Goal: Communication & Community: Answer question/provide support

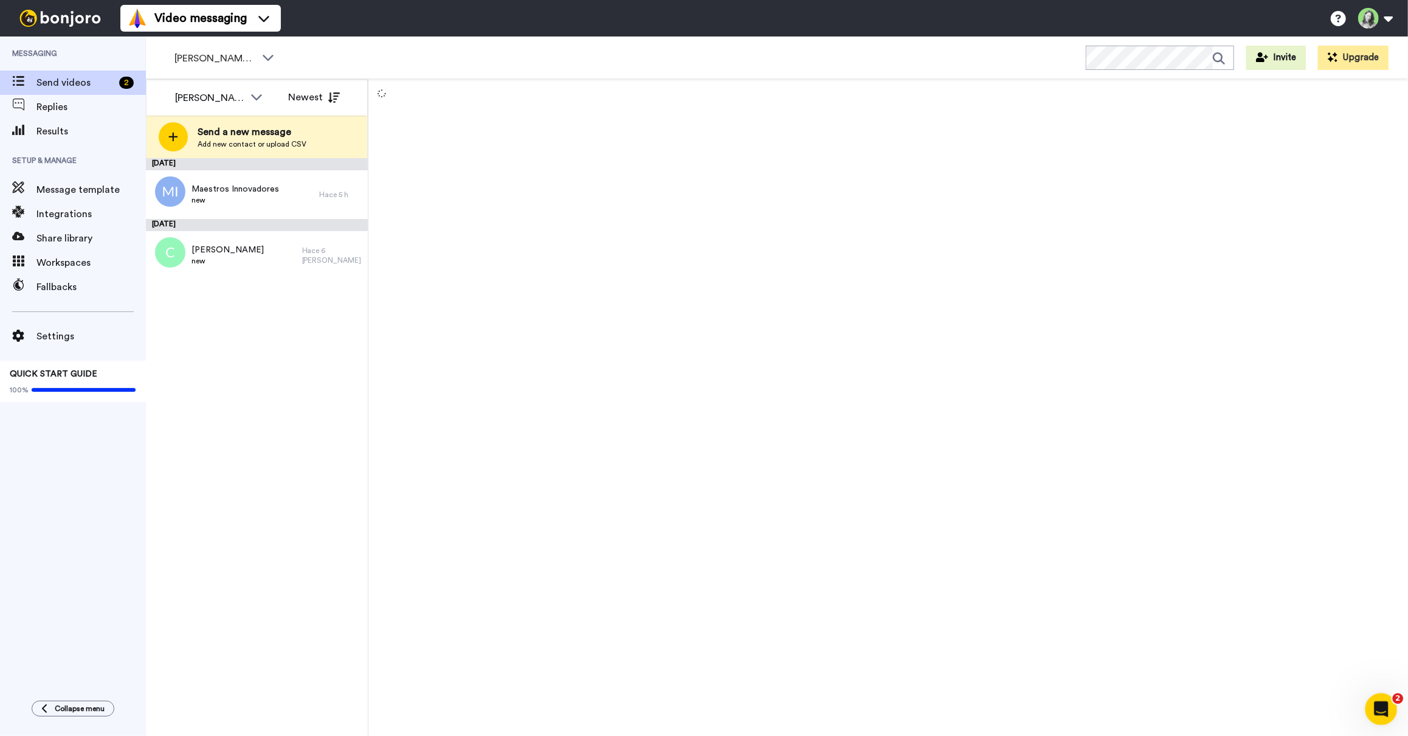
click at [1378, 708] on icon "Open Intercom Messenger" at bounding box center [1379, 707] width 9 height 10
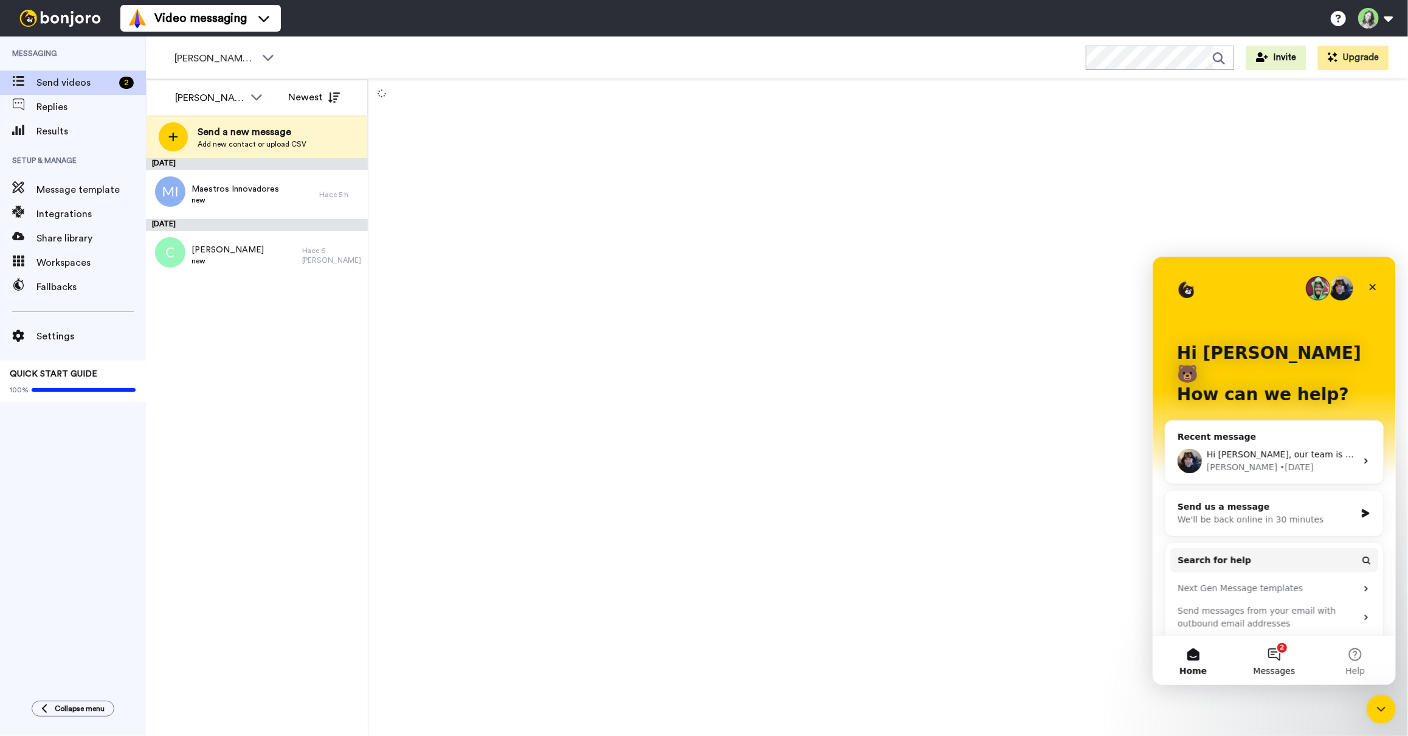
click at [1276, 660] on button "2 Messages" at bounding box center [1273, 659] width 81 height 49
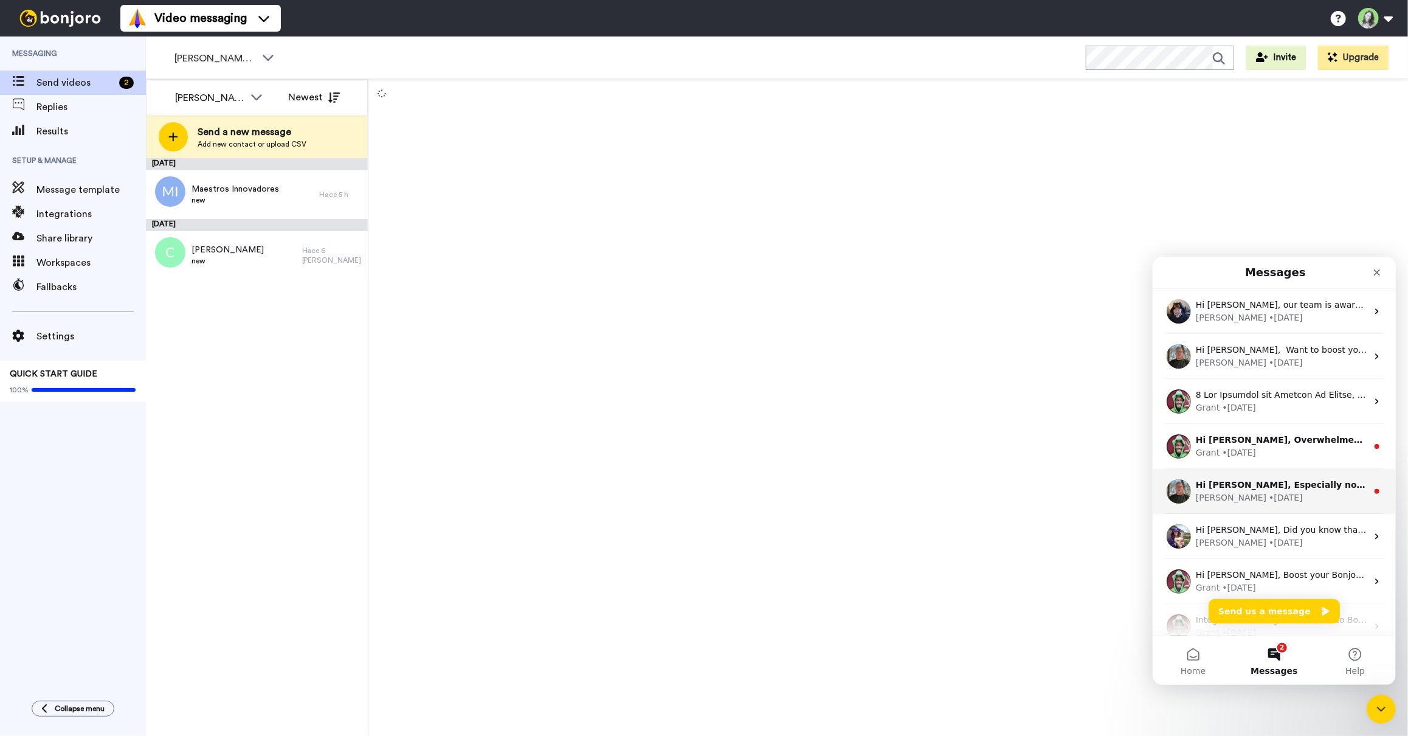
click at [1277, 492] on div "James • 3w ago" at bounding box center [1280, 497] width 171 height 13
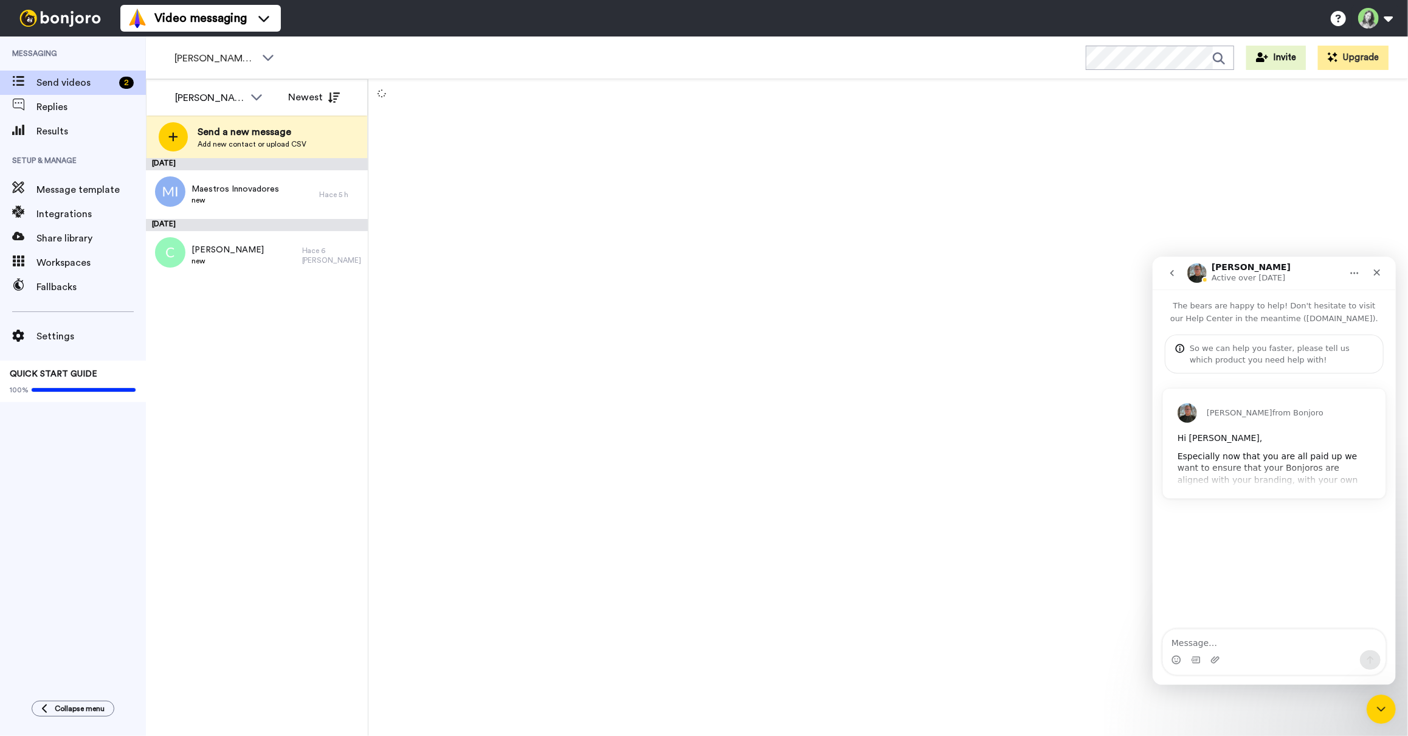
click at [1316, 472] on div "James from Bonjoro Hi Teresa, Especially now that you are all paid up we want t…" at bounding box center [1273, 442] width 223 height 109
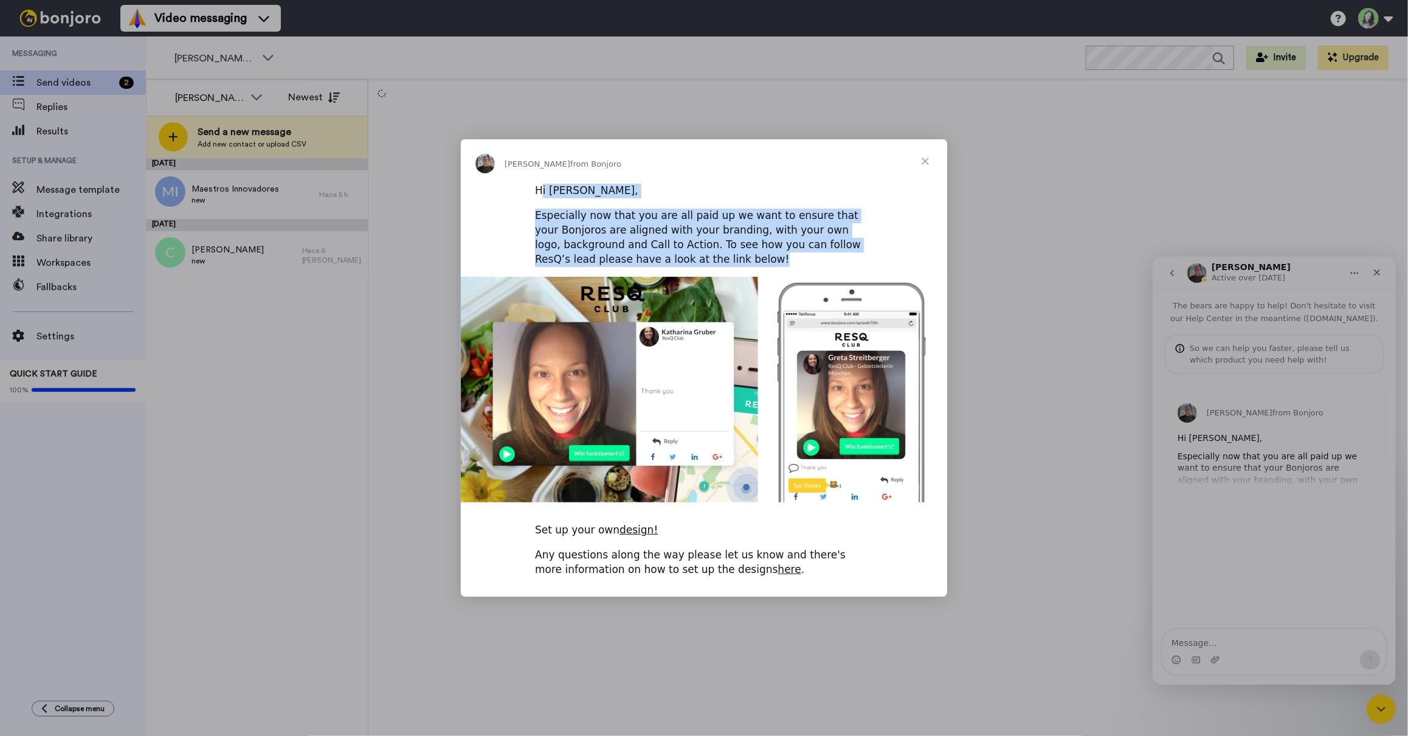
drag, startPoint x: 539, startPoint y: 187, endPoint x: 683, endPoint y: 253, distance: 158.9
click at [683, 253] on div "Hi Teresa, Especially now that you are all paid up we want to ensure that your …" at bounding box center [704, 384] width 486 height 403
copy div "Hi Teresa, Especially now that you are all paid up we want to ensure that your …"
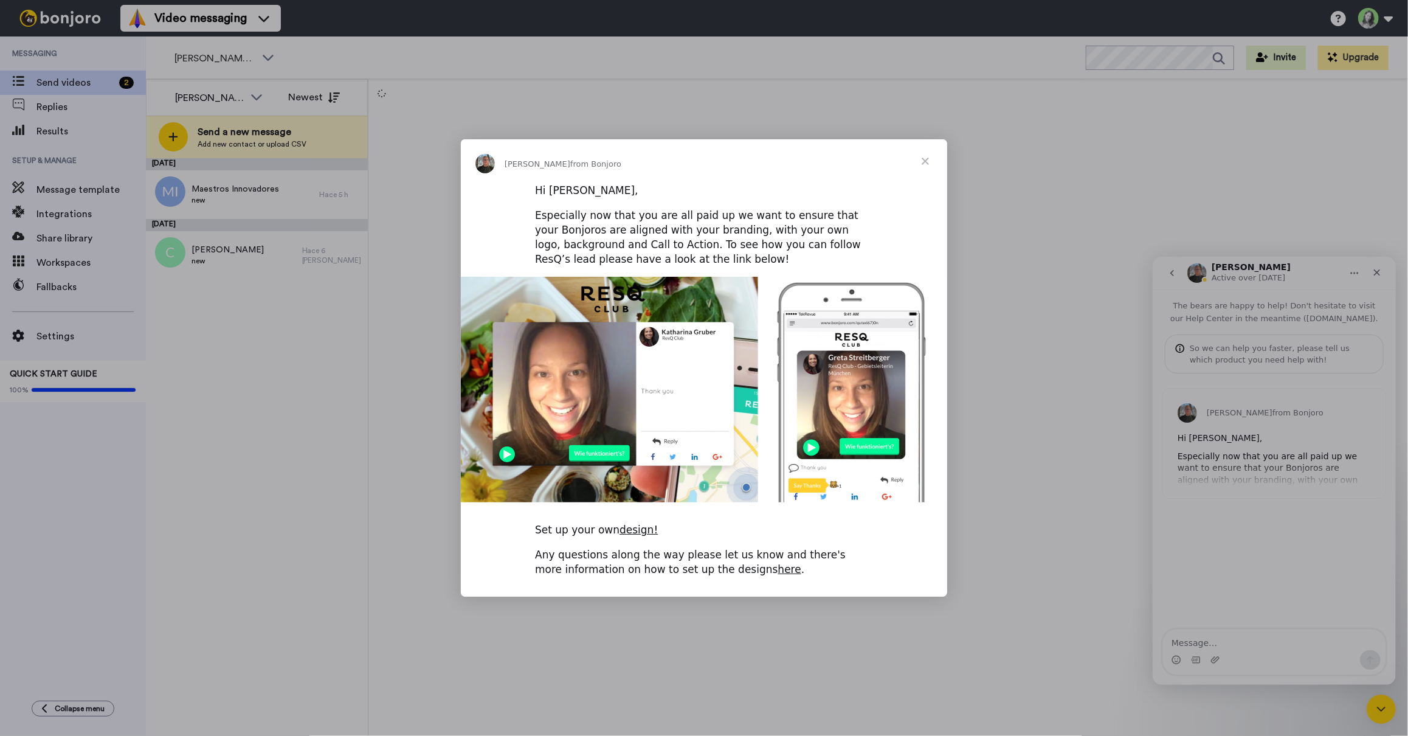
click at [1013, 116] on div "Intercom messenger" at bounding box center [704, 368] width 1408 height 736
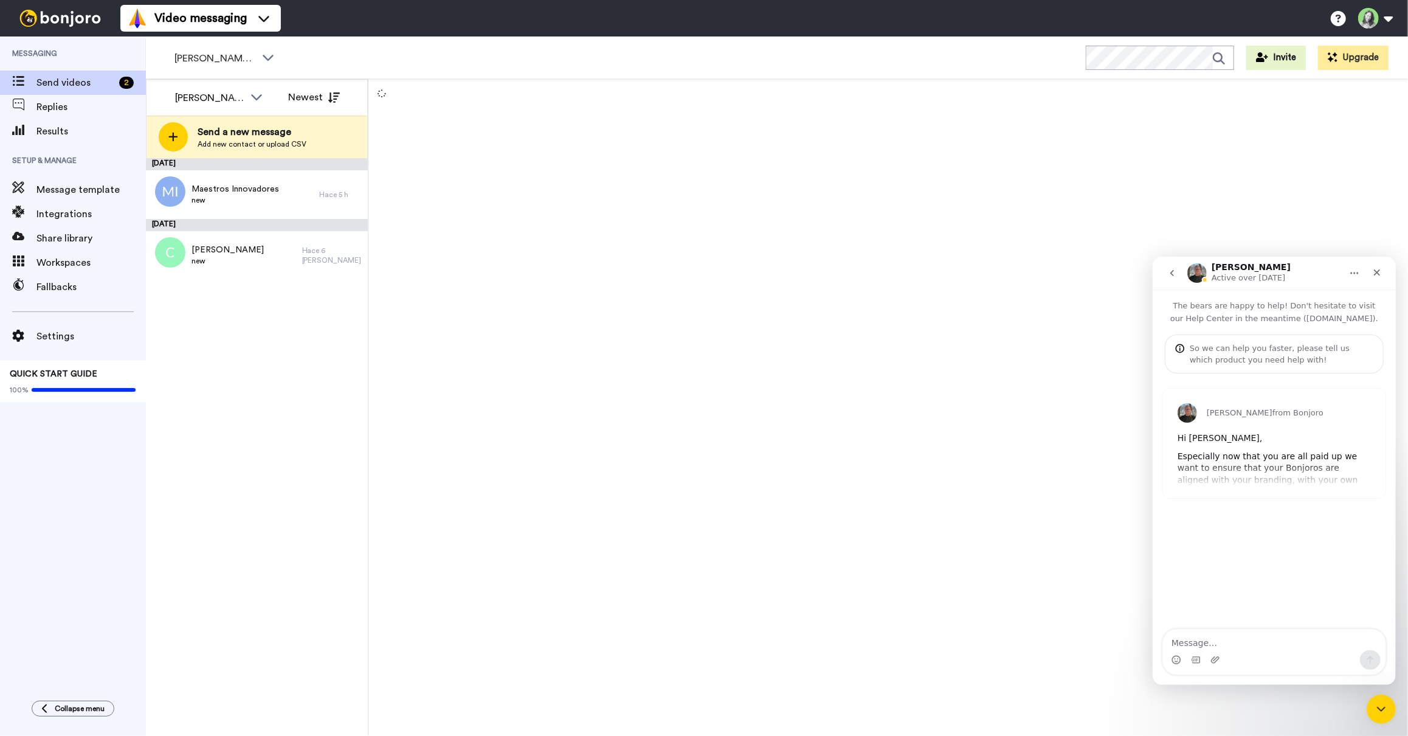
click at [1167, 269] on icon "go back" at bounding box center [1172, 273] width 10 height 10
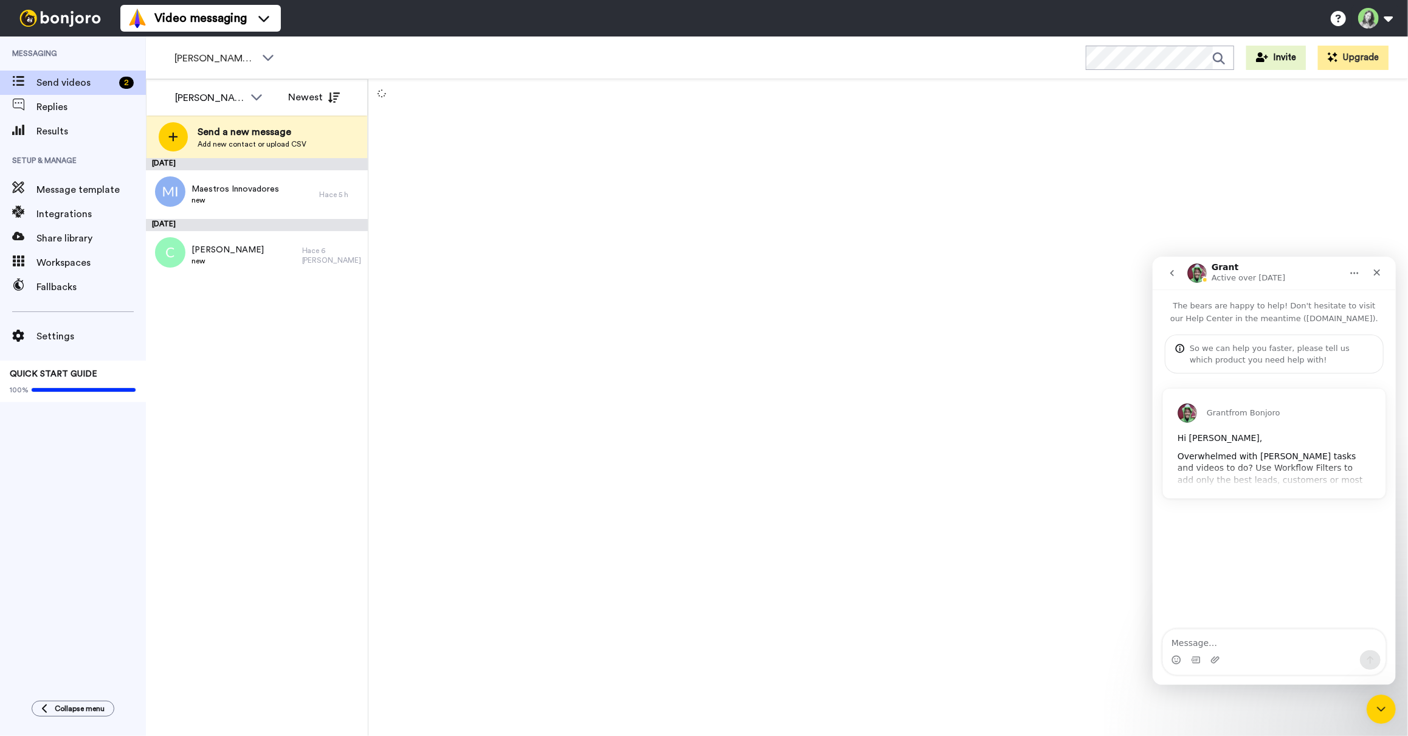
click at [1237, 461] on div "Grant from Bonjoro Hi Teresa, Overwhelmed with Bonjoro tasks and videos to do? …" at bounding box center [1273, 442] width 223 height 109
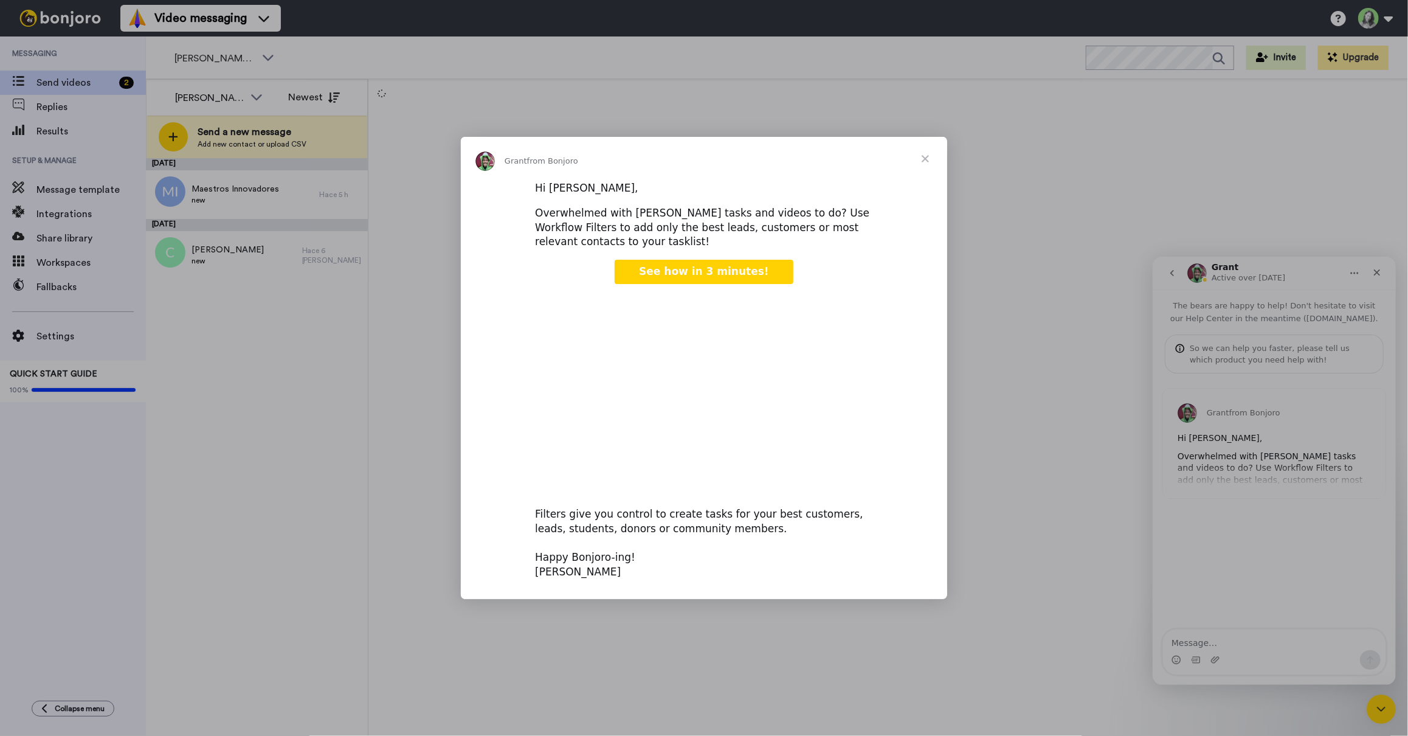
click at [927, 157] on span "Close" at bounding box center [925, 159] width 44 height 44
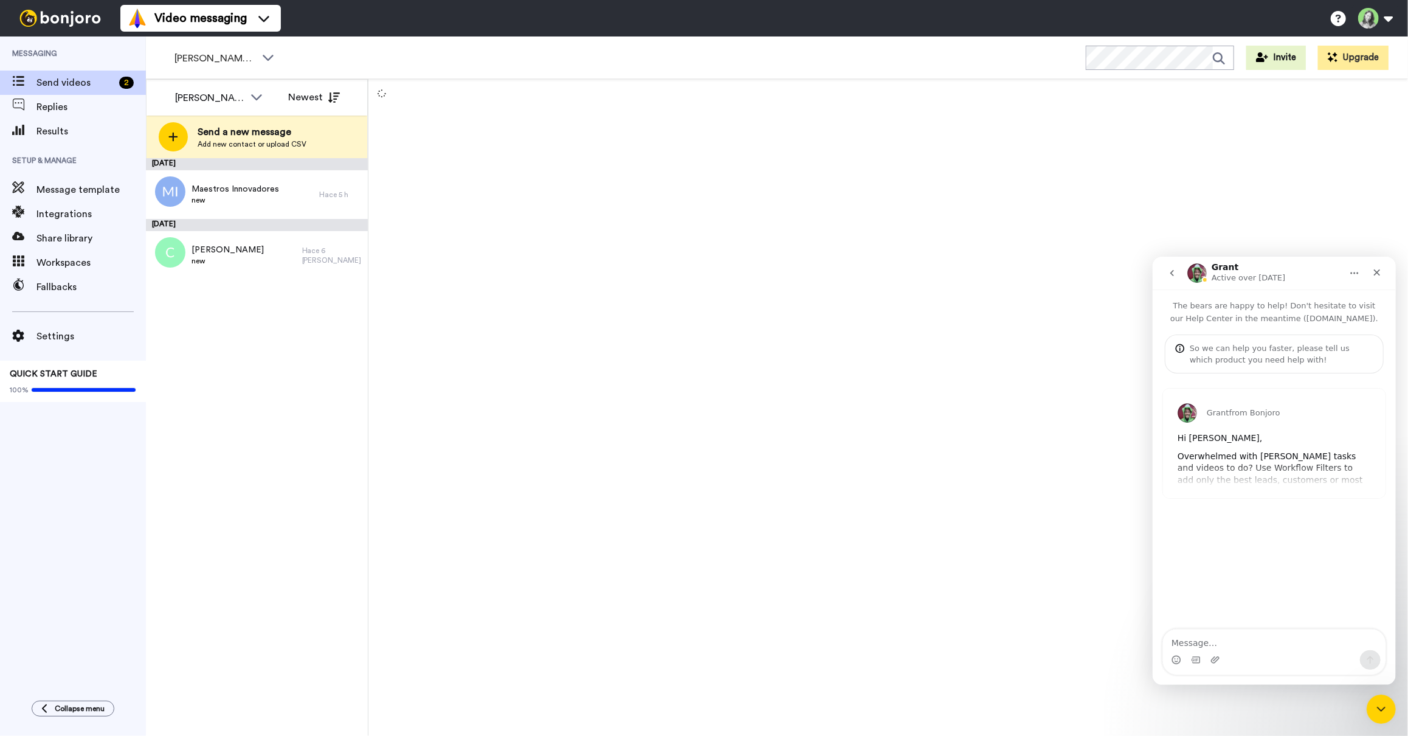
click at [1172, 272] on icon "go back" at bounding box center [1172, 273] width 10 height 10
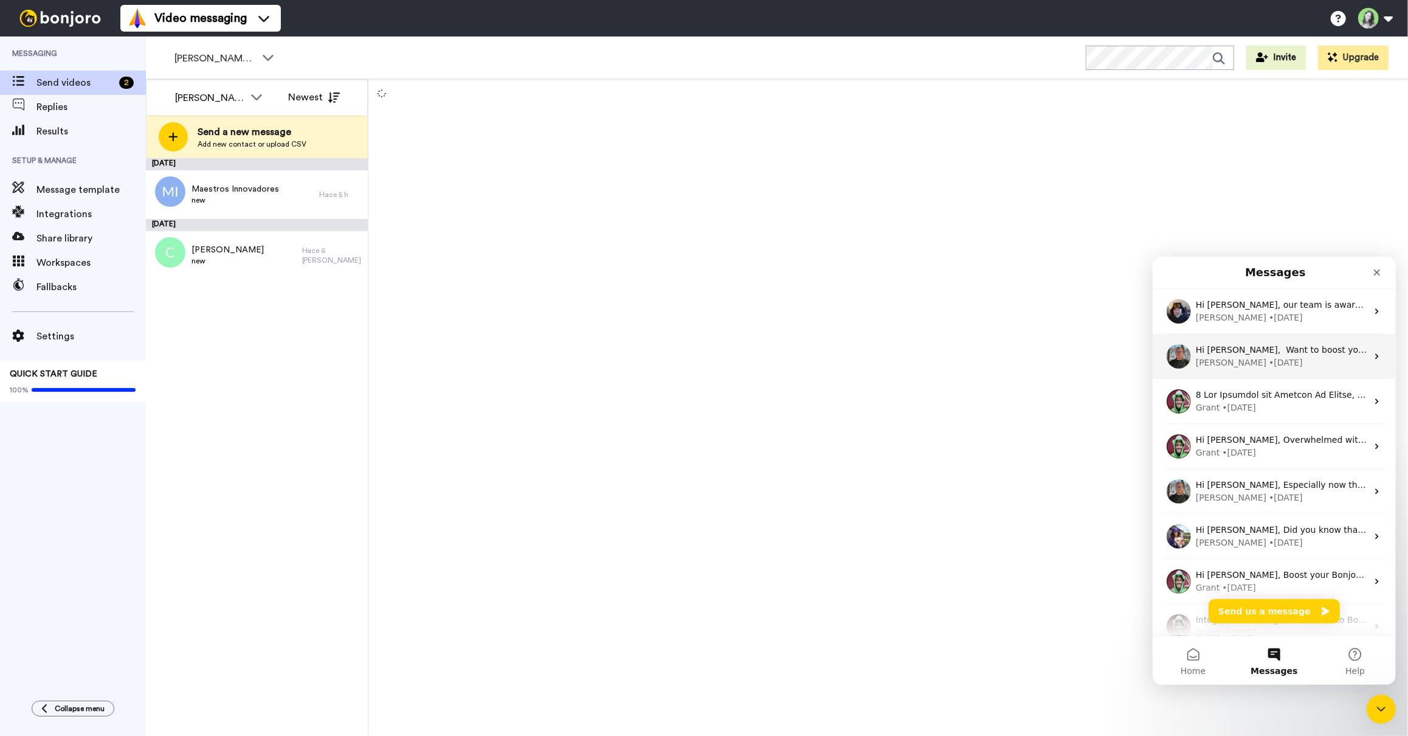
click at [1271, 359] on div "James • 2w ago" at bounding box center [1280, 362] width 171 height 13
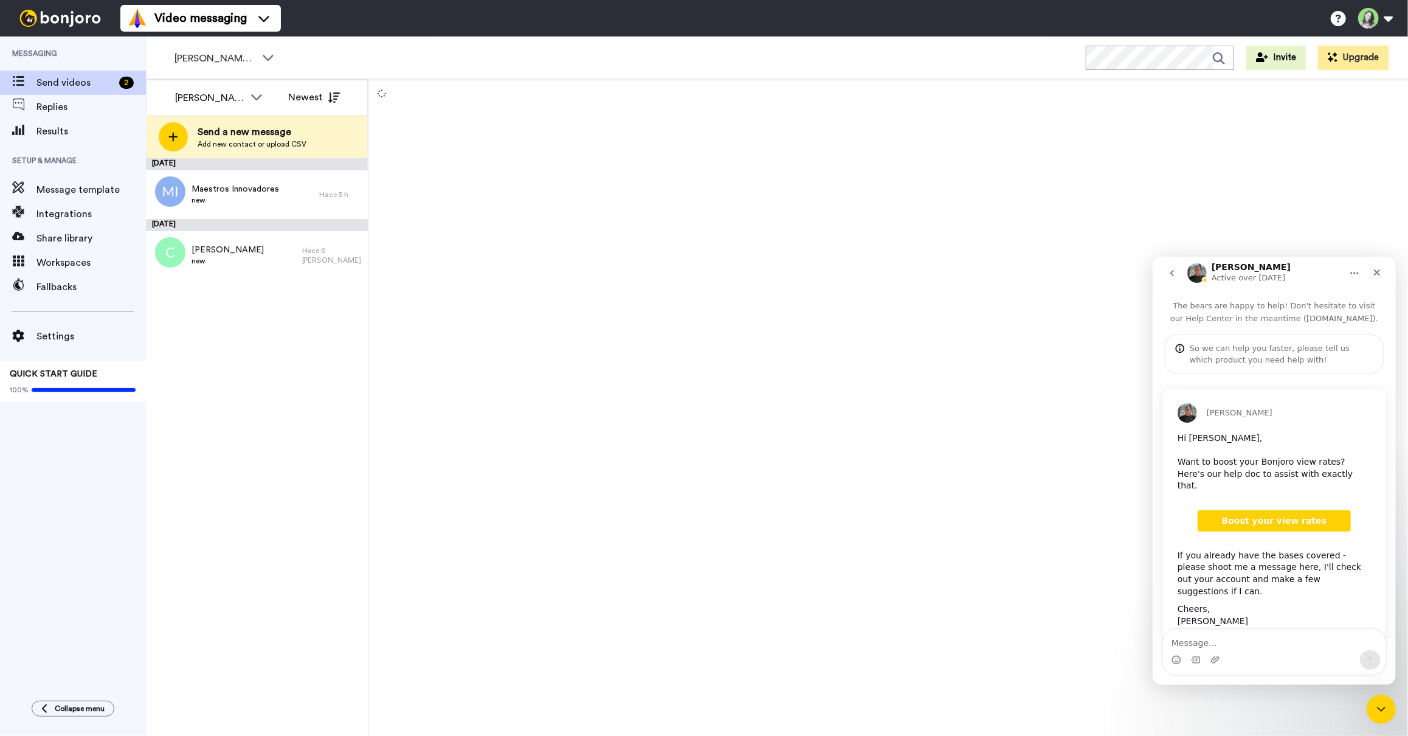
scroll to position [2, 0]
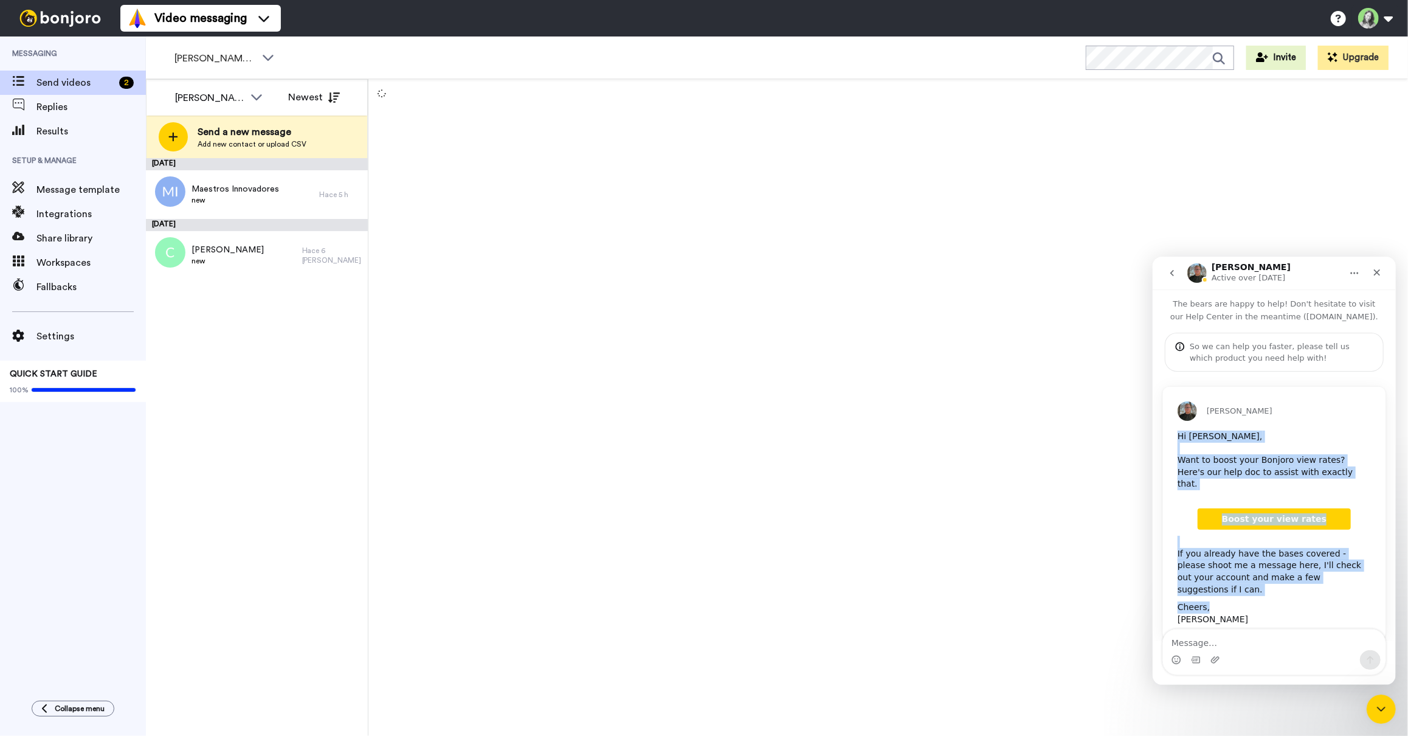
drag, startPoint x: 1230, startPoint y: 581, endPoint x: 1173, endPoint y: 438, distance: 153.9
click at [1173, 438] on div "Hi Teresa, ​ Want to boost your Bonjoro view rates? Here's our help doc to assi…" at bounding box center [1273, 534] width 223 height 209
copy div "Hi Teresa, ​ Want to boost your Bonjoro view rates? Here's our help doc to assi…"
click at [1172, 269] on icon "go back" at bounding box center [1172, 273] width 10 height 10
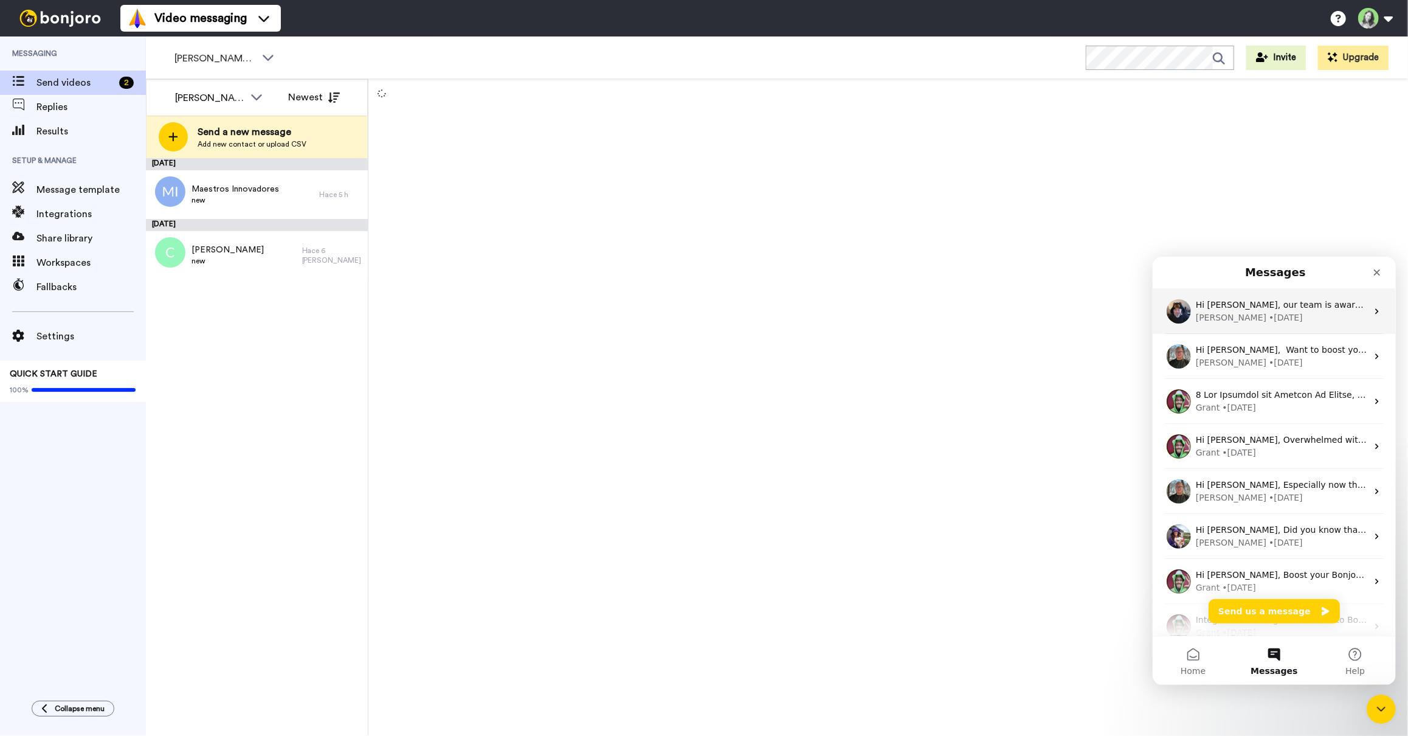
click at [1248, 325] on div "Hi Teresa, our team is aware of some inaccurate information on Gmail, and they …" at bounding box center [1273, 310] width 243 height 45
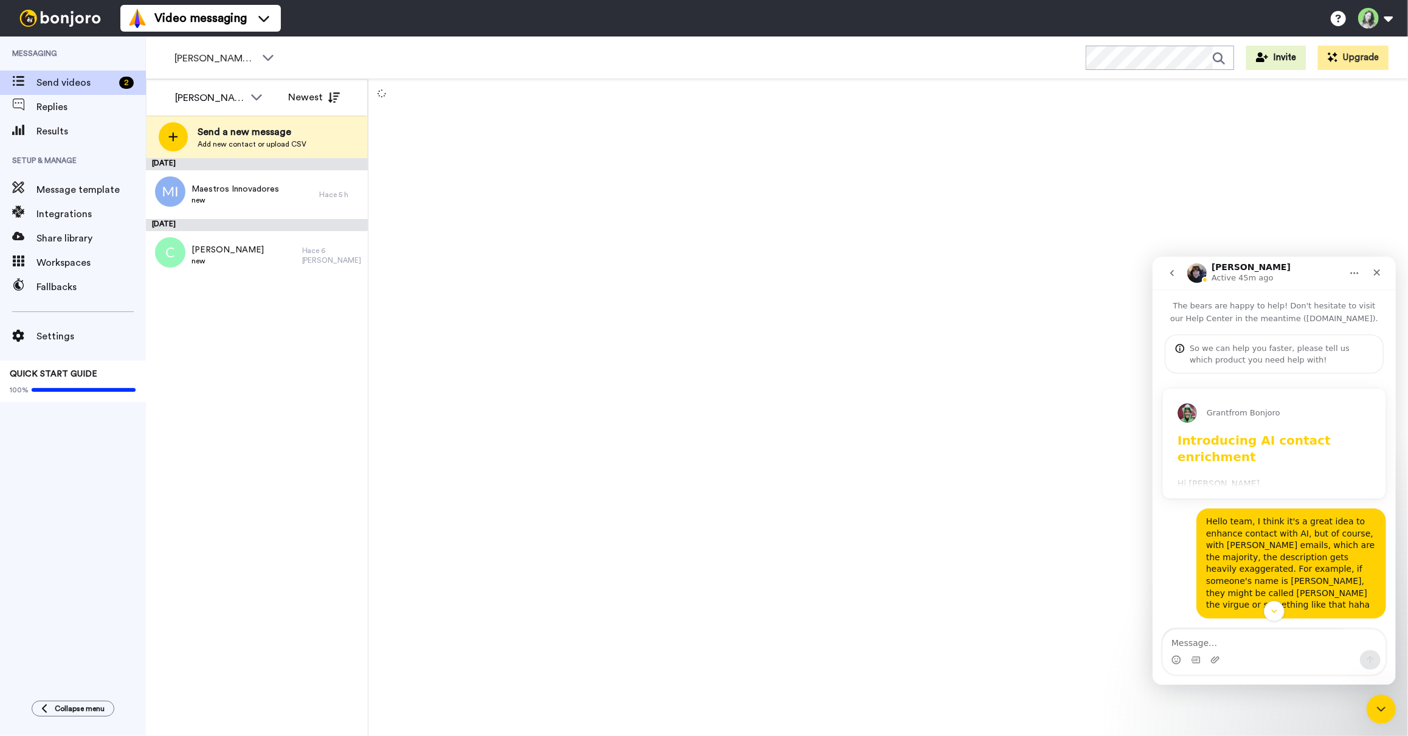
click at [1257, 429] on div "Grant from Bonjoro" at bounding box center [1273, 410] width 223 height 44
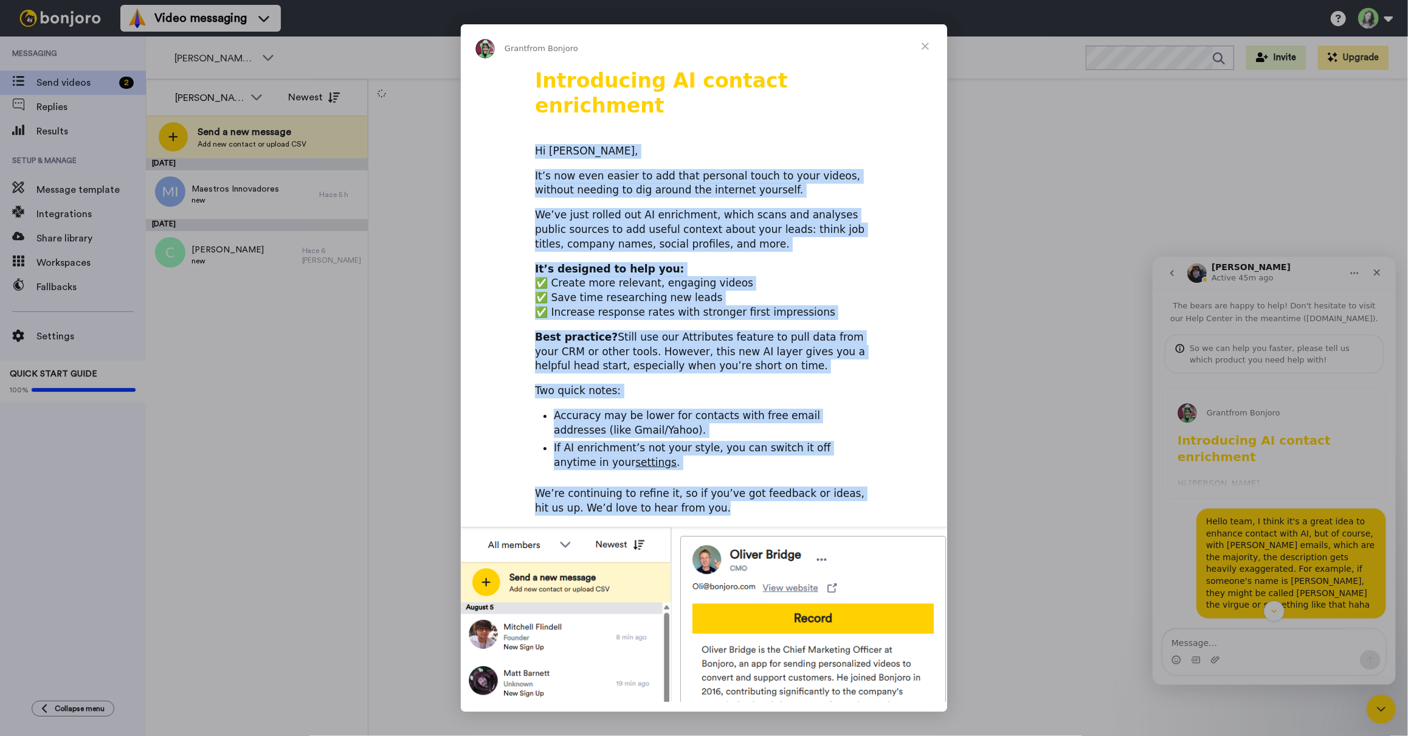
drag, startPoint x: 689, startPoint y: 488, endPoint x: 514, endPoint y: 115, distance: 411.5
click at [514, 115] on div "Introducing AI contact enrichment Hi Teresa, It’s now even easier to add that p…" at bounding box center [704, 485] width 486 height 834
copy div "Hi Teresa, It’s now even easier to add that personal touch to your videos, with…"
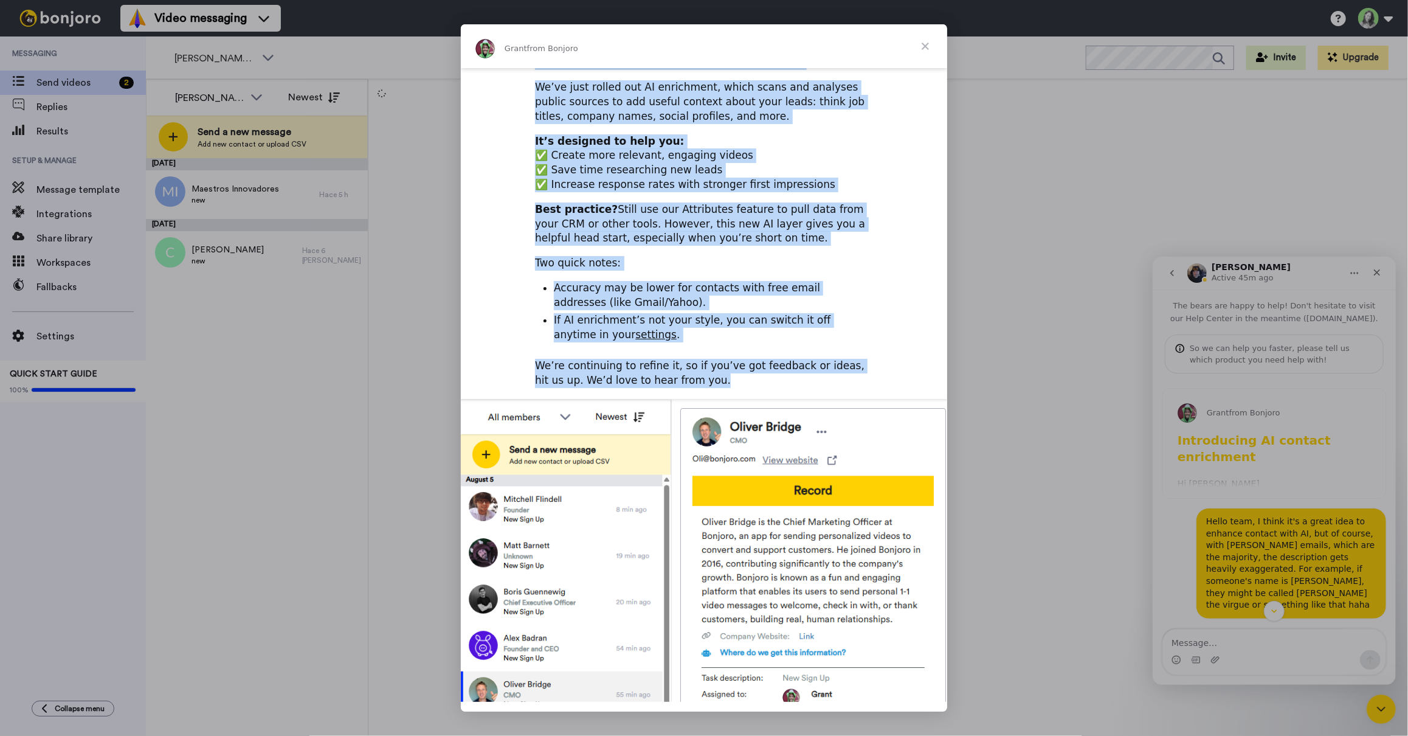
scroll to position [170, 0]
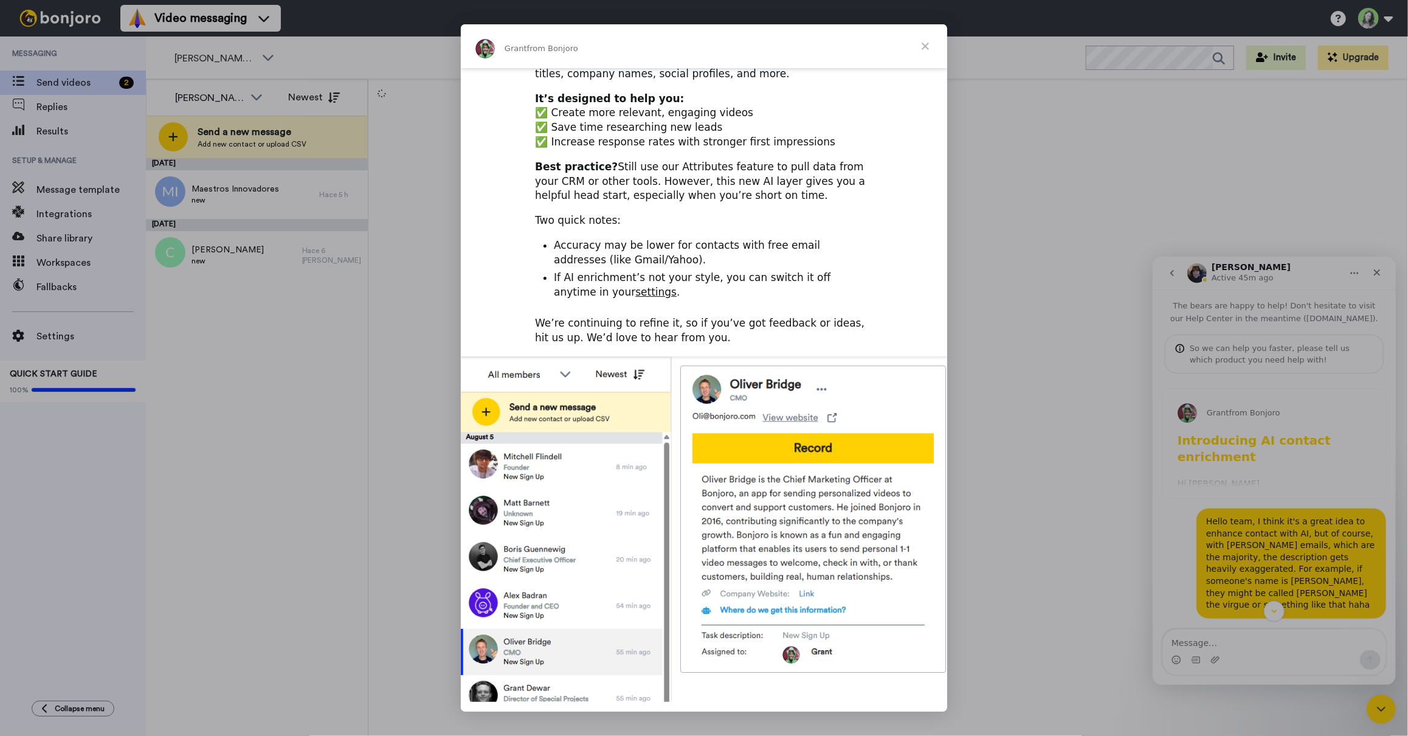
click at [922, 49] on span "Close" at bounding box center [925, 46] width 44 height 44
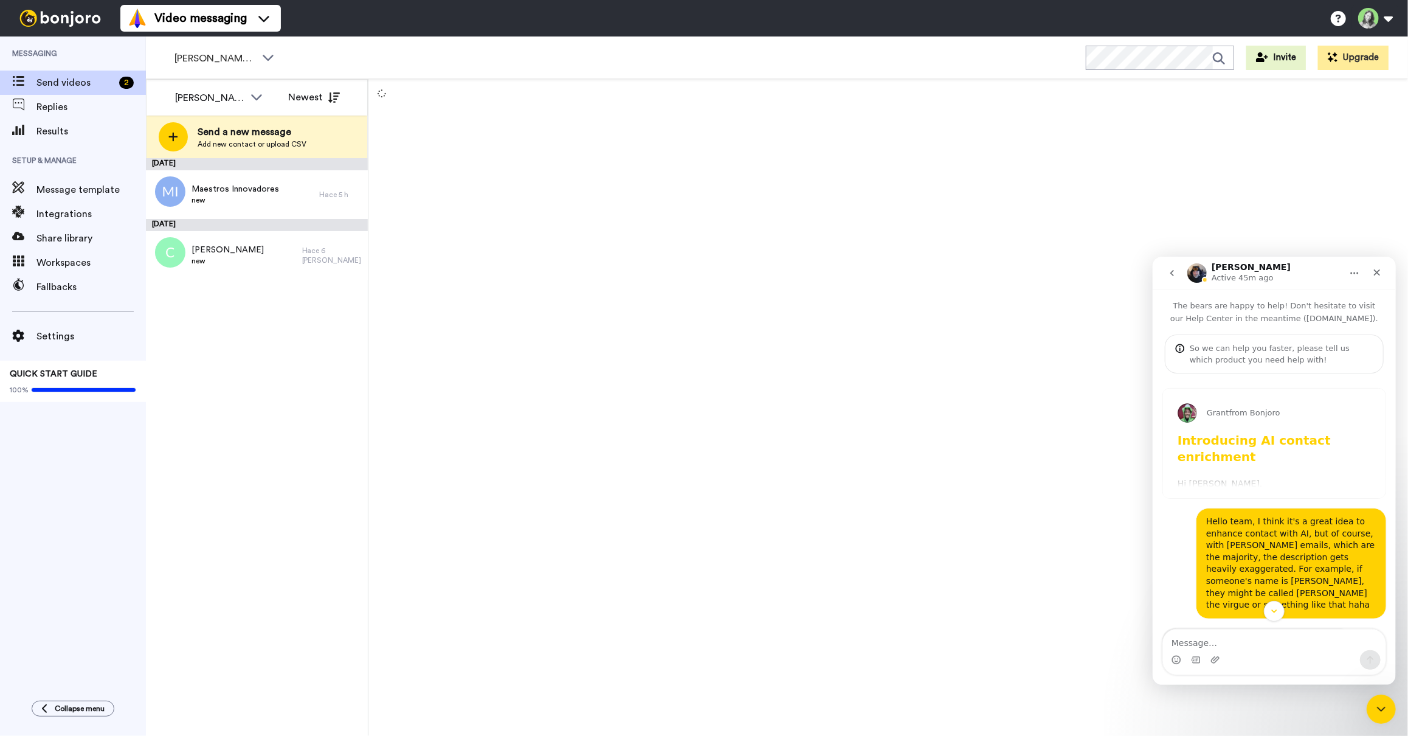
scroll to position [180, 0]
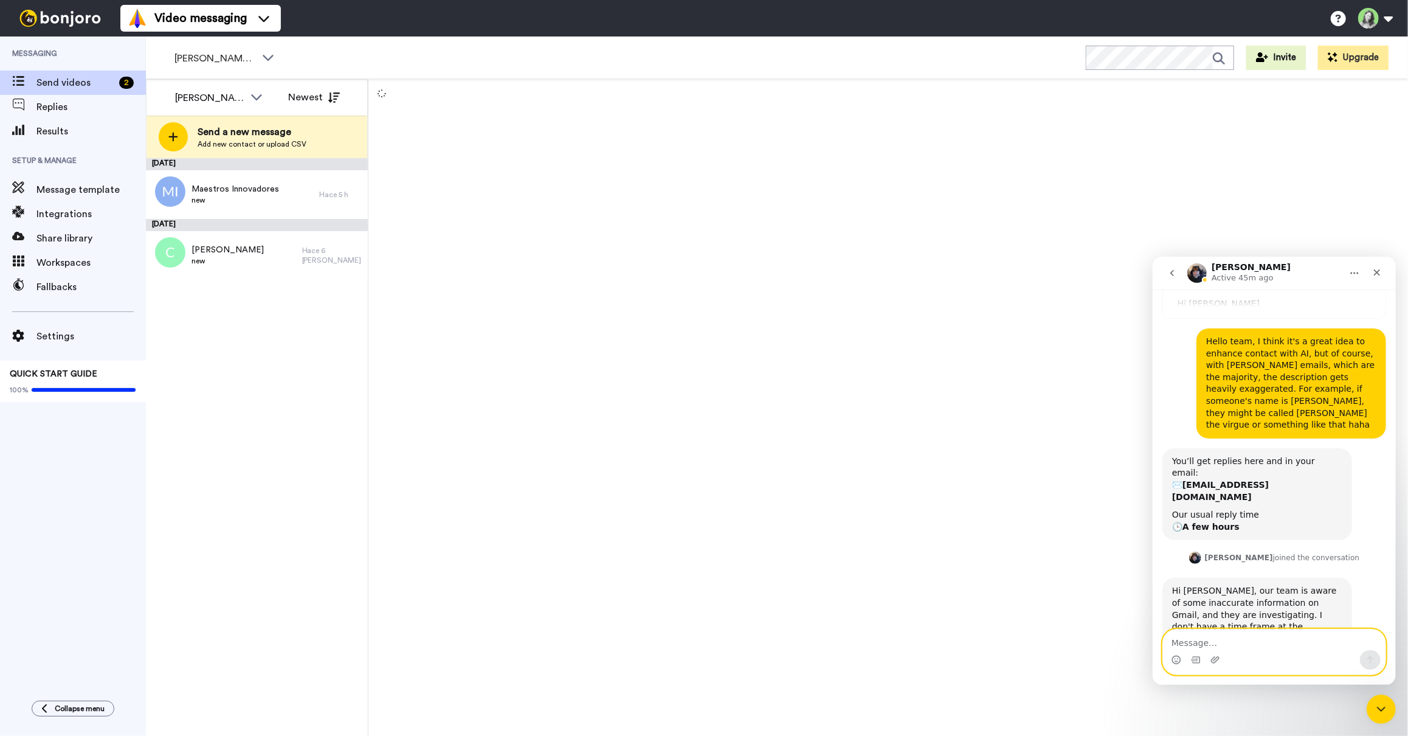
click at [1266, 643] on textarea "Message…" at bounding box center [1273, 639] width 223 height 21
click at [1384, 274] on div "Close" at bounding box center [1376, 272] width 22 height 22
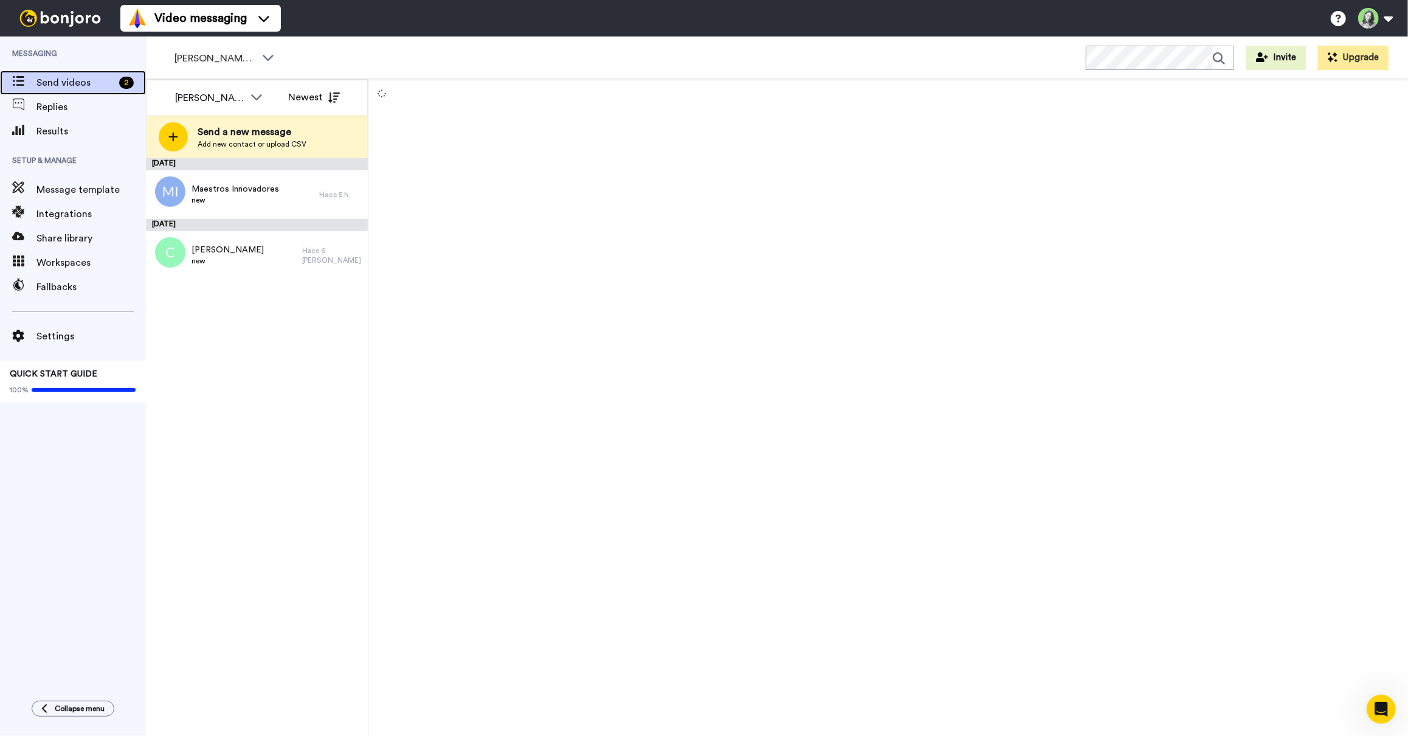
click at [86, 83] on span "Send videos" at bounding box center [75, 82] width 78 height 15
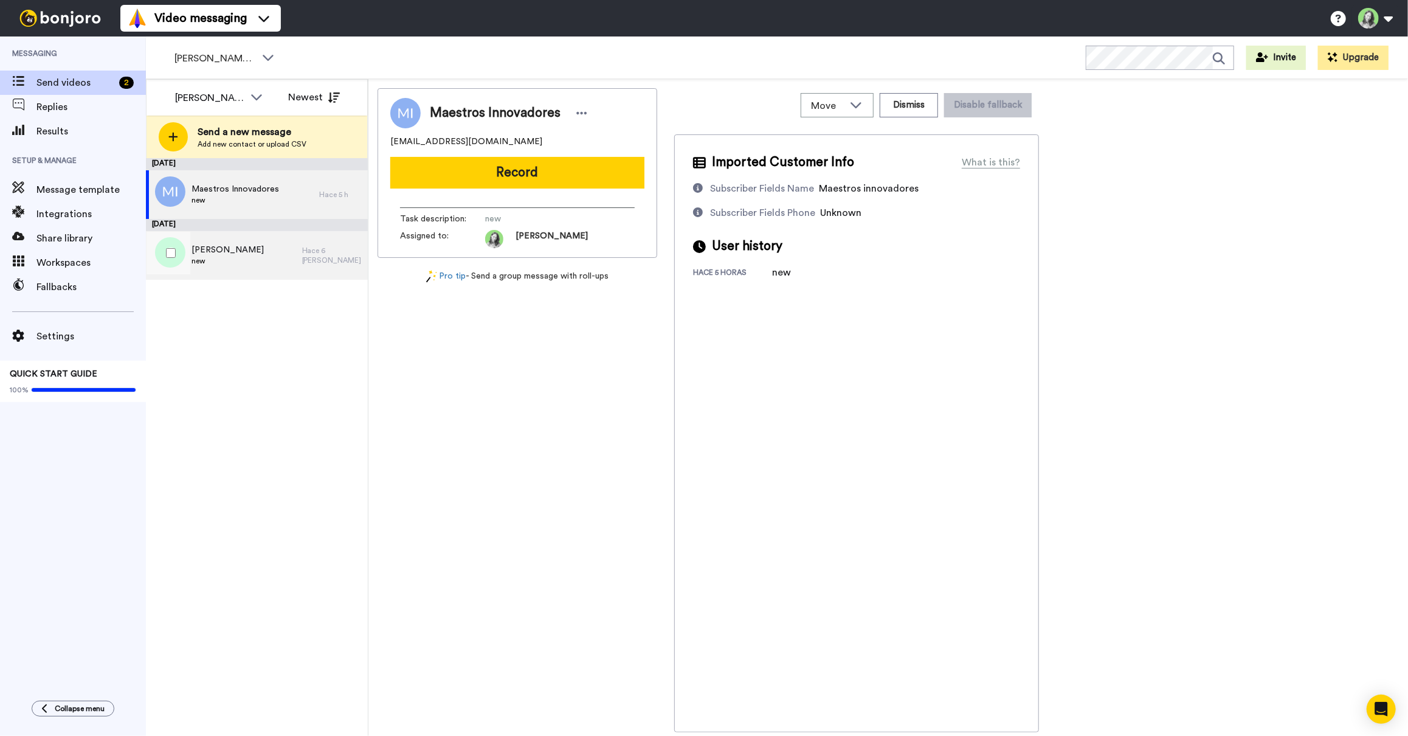
click at [230, 266] on div "[PERSON_NAME] new" at bounding box center [228, 255] width 72 height 23
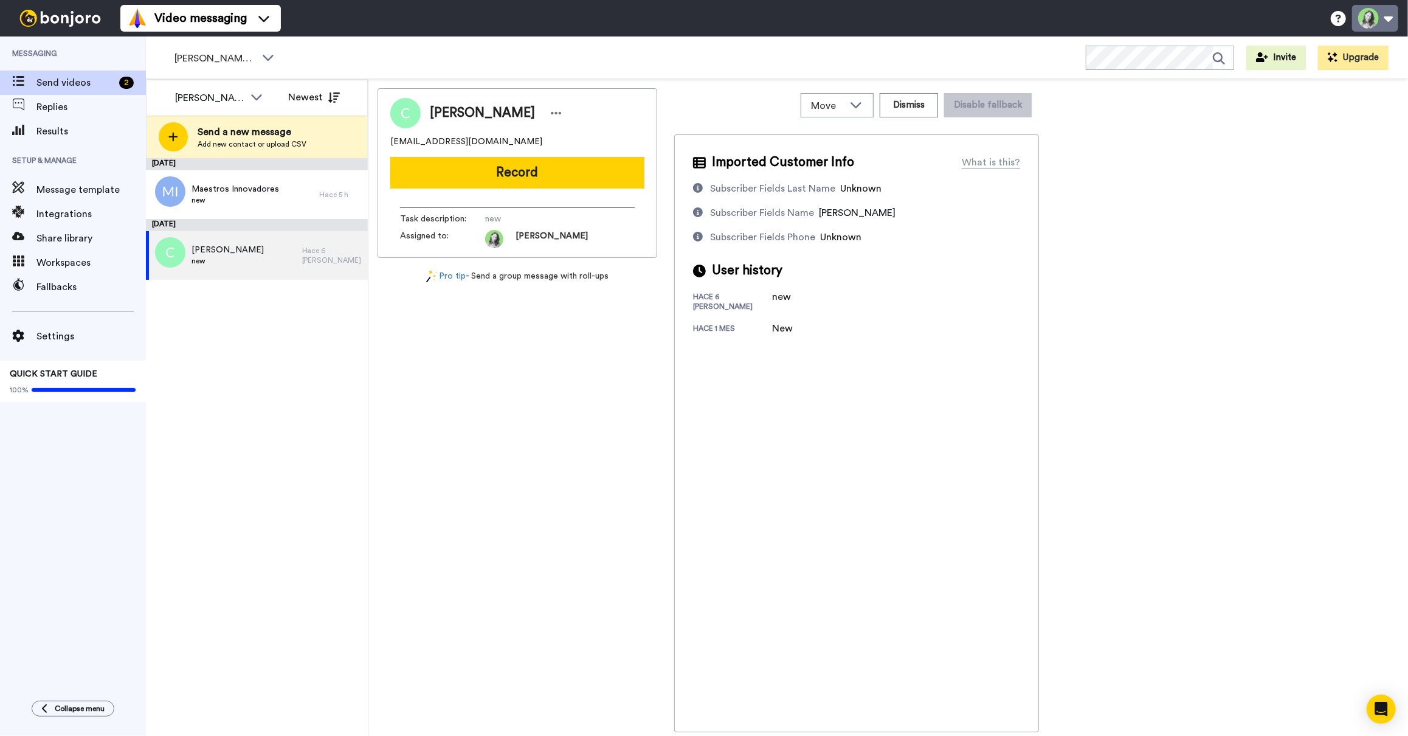
click at [1383, 12] on button at bounding box center [1375, 18] width 46 height 27
click at [1172, 167] on div "[PERSON_NAME] [EMAIL_ADDRESS][DOMAIN_NAME] Record Task description : new Assign…" at bounding box center [888, 410] width 1021 height 644
